Goal: Navigation & Orientation: Understand site structure

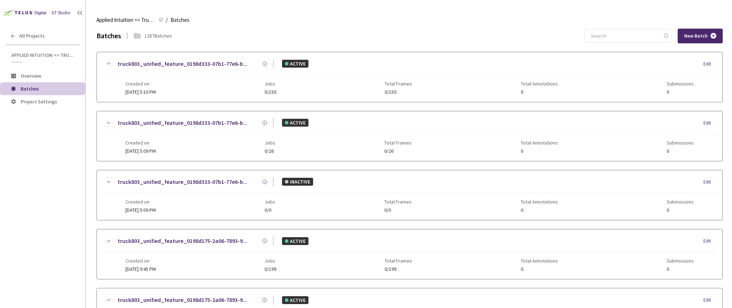
drag, startPoint x: 152, startPoint y: 32, endPoint x: 146, endPoint y: 37, distance: 8.4
click at [152, 32] on div "1287 Batches" at bounding box center [158, 35] width 28 height 7
click at [39, 99] on span "Project Settings" at bounding box center [39, 101] width 36 height 6
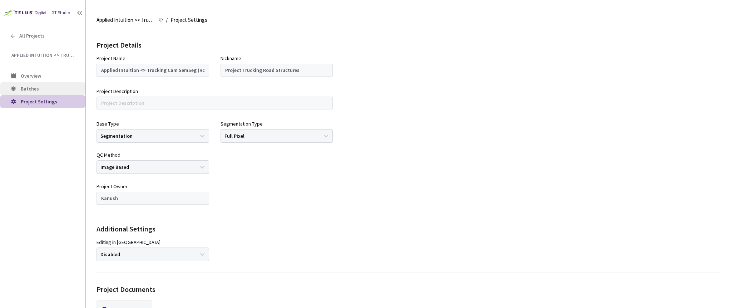
click at [43, 92] on li "Batches" at bounding box center [42, 88] width 85 height 13
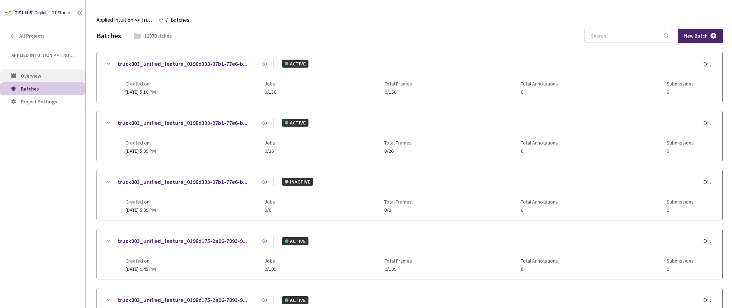
click at [30, 75] on span "Overview" at bounding box center [31, 76] width 20 height 6
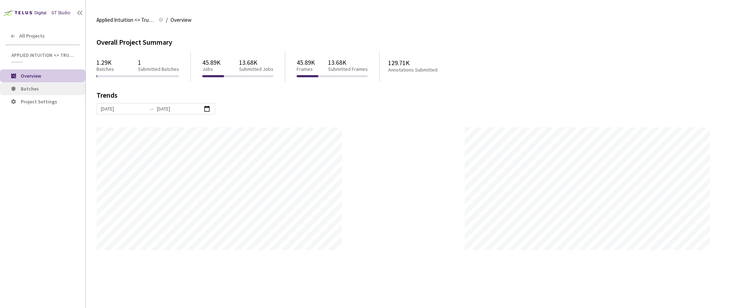
scroll to position [308, 732]
click at [407, 61] on p "129.71K" at bounding box center [426, 63] width 77 height 8
click at [346, 65] on p "13.68K" at bounding box center [348, 63] width 40 height 8
click at [299, 65] on p "45.89K" at bounding box center [306, 63] width 18 height 8
click at [208, 63] on p "45.89K" at bounding box center [211, 63] width 18 height 8
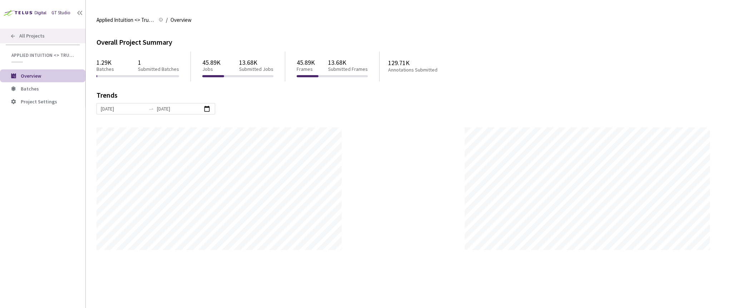
click at [9, 36] on div "All Projects" at bounding box center [42, 36] width 85 height 15
